Goal: Find specific page/section: Find specific page/section

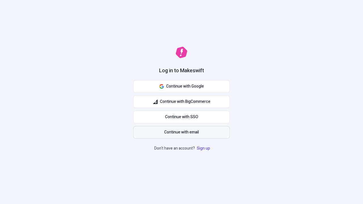
click at [181, 132] on span "Continue with email" at bounding box center [181, 132] width 35 height 6
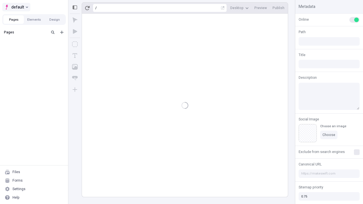
click at [16, 7] on span "default" at bounding box center [17, 7] width 13 height 7
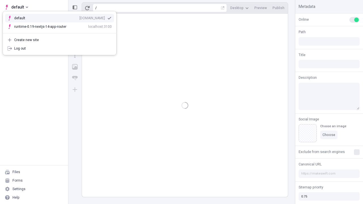
click at [79, 17] on div "qee9k4dy7d.staging.makeswift.site" at bounding box center [92, 18] width 26 height 5
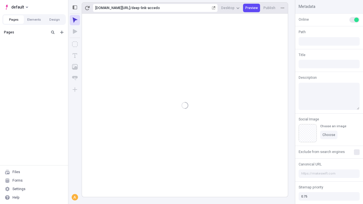
type input "/deep-link-accedo"
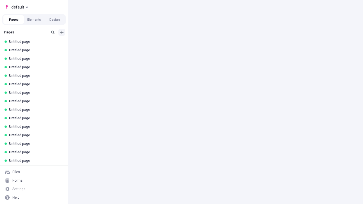
click at [62, 32] on icon "Add new" at bounding box center [61, 32] width 3 height 3
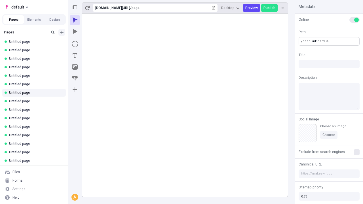
type input "/deep-link-bardus"
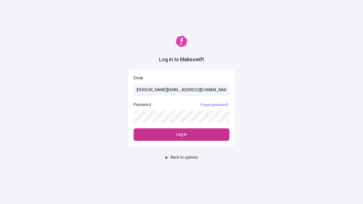
click at [181, 135] on span "Log in" at bounding box center [181, 134] width 10 height 6
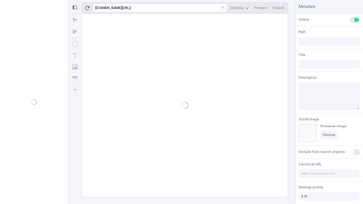
type input "/deep-link-bardus"
